Goal: Find specific page/section: Find specific page/section

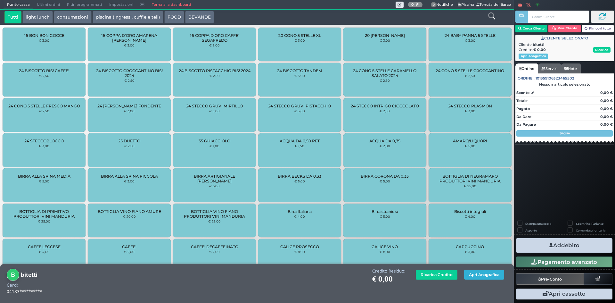
click at [474, 275] on button "Apri Anagrafica" at bounding box center [484, 274] width 40 height 10
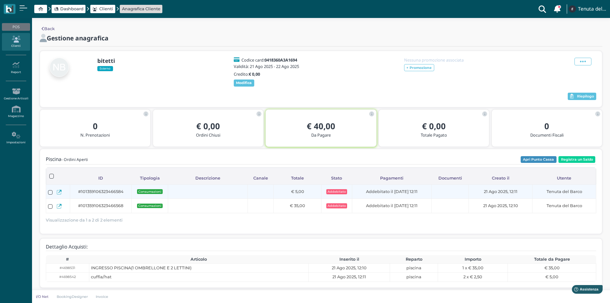
click at [58, 194] on icon at bounding box center [59, 192] width 5 height 5
